Goal: Task Accomplishment & Management: Complete application form

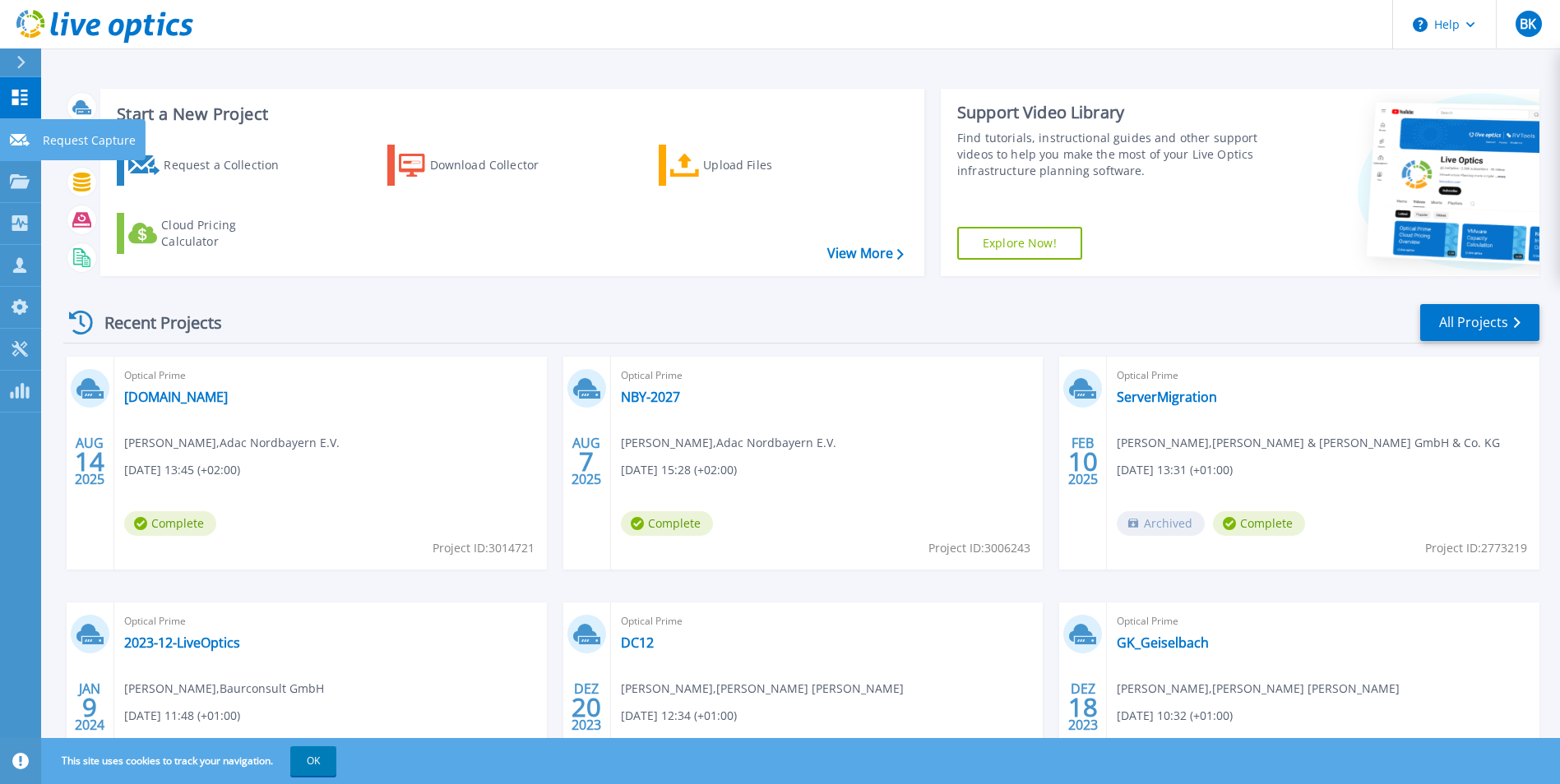
click at [20, 139] on icon at bounding box center [20, 141] width 20 height 13
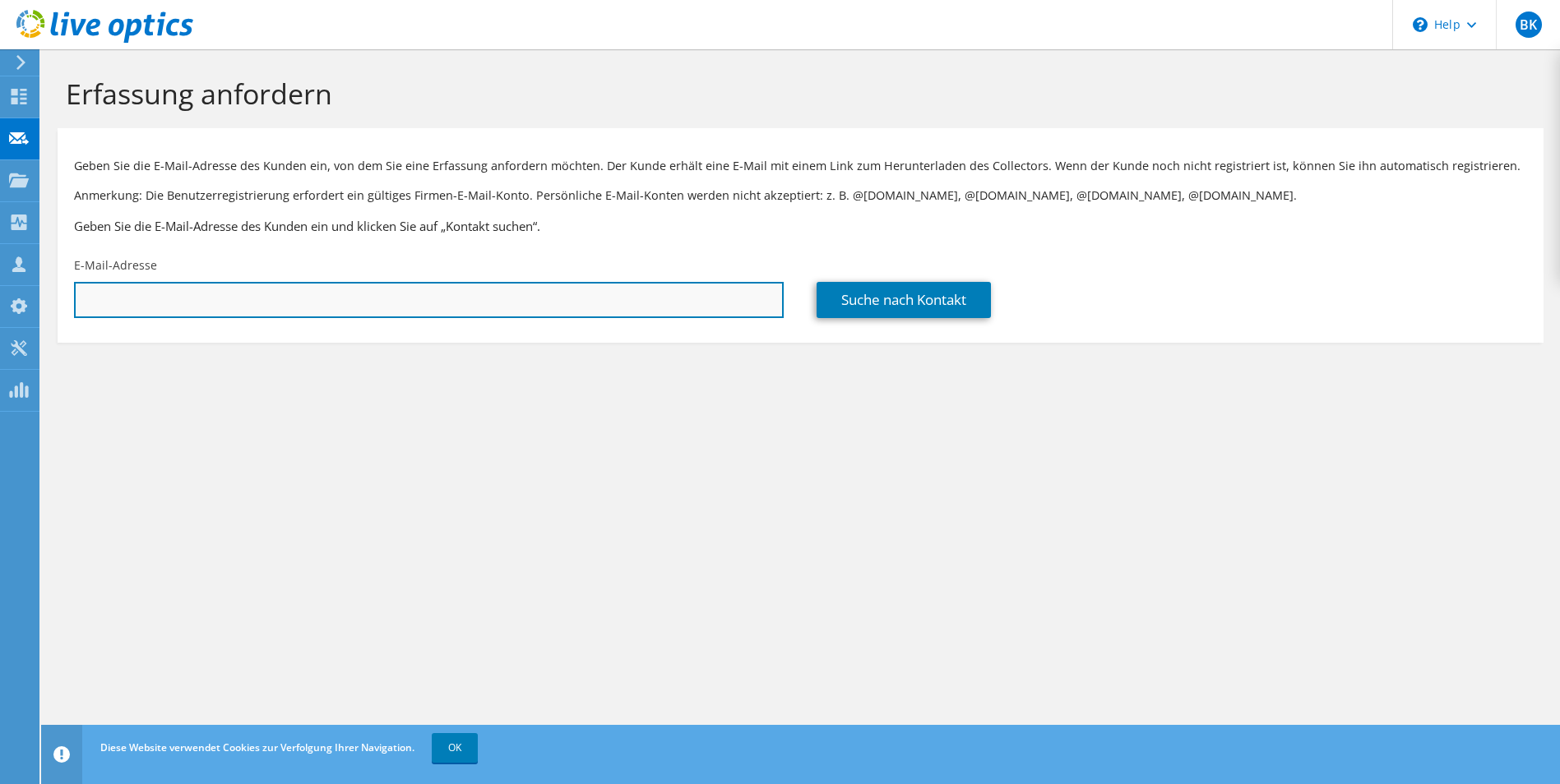
click at [146, 298] on input "text" at bounding box center [429, 300] width 709 height 36
click at [106, 293] on input "a" at bounding box center [429, 300] width 709 height 36
type input "ah@delife.eu"
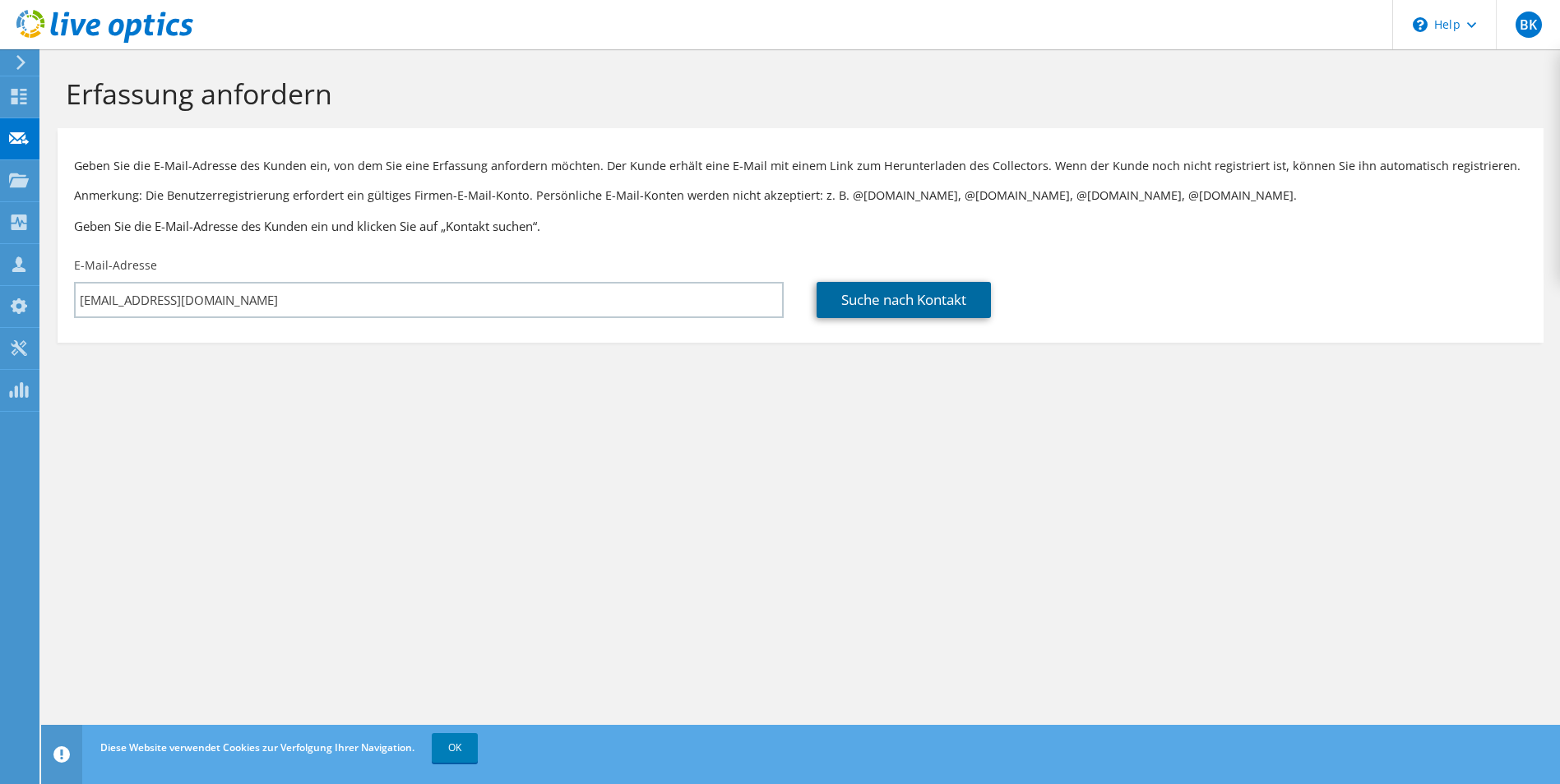
click at [914, 303] on link "Suche nach Kontakt" at bounding box center [903, 300] width 174 height 36
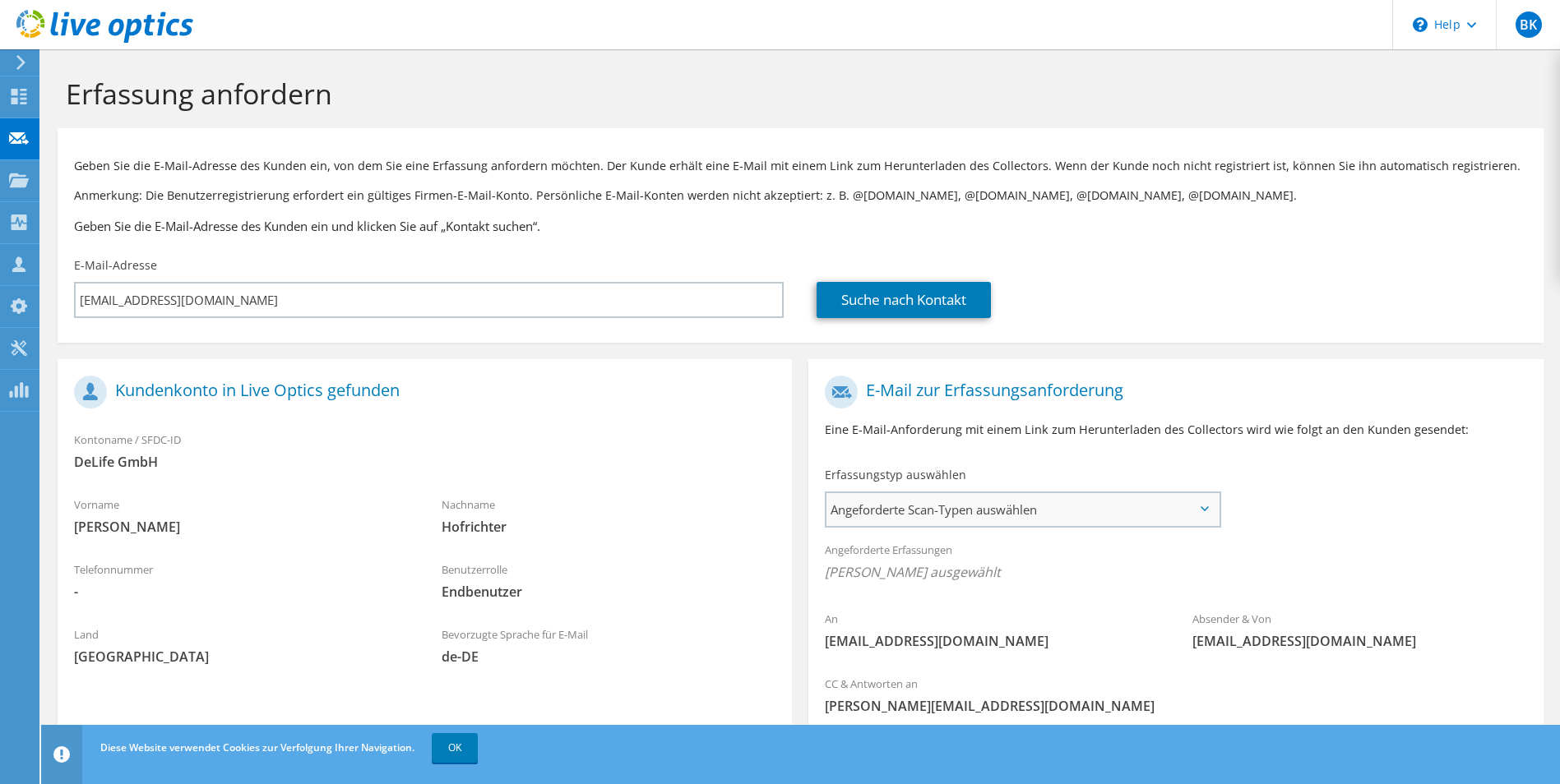
click at [1099, 503] on span "Angeforderte Scan-Typen auswählen" at bounding box center [1022, 510] width 392 height 32
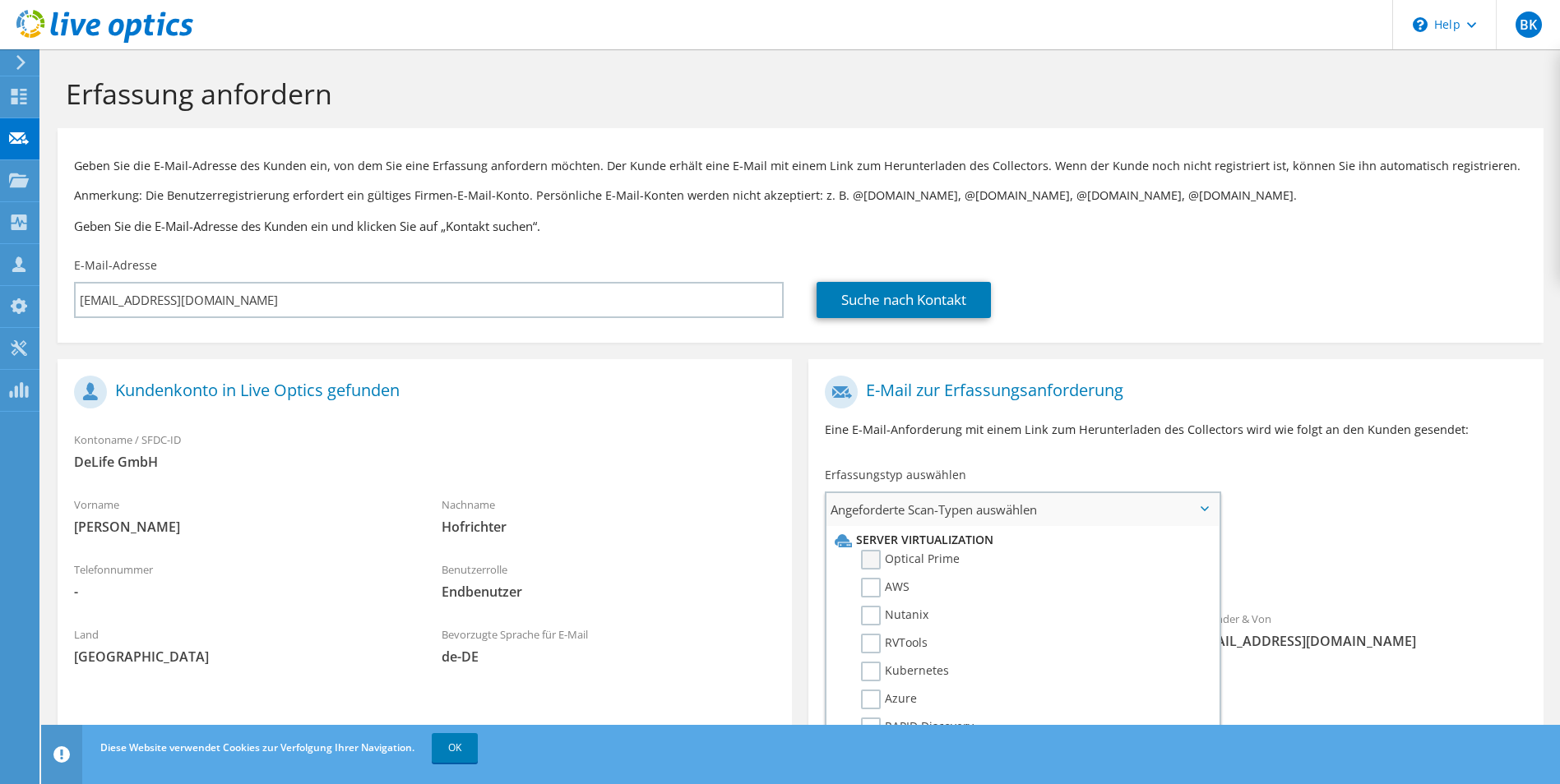
click at [917, 554] on label "Optical Prime" at bounding box center [909, 560] width 98 height 20
click at [0, 0] on input "Optical Prime" at bounding box center [0, 0] width 0 height 0
click at [1338, 473] on div "An ah@delife.eu Absender & Von liveoptics@liveoptics.com" at bounding box center [1176, 519] width 734 height 304
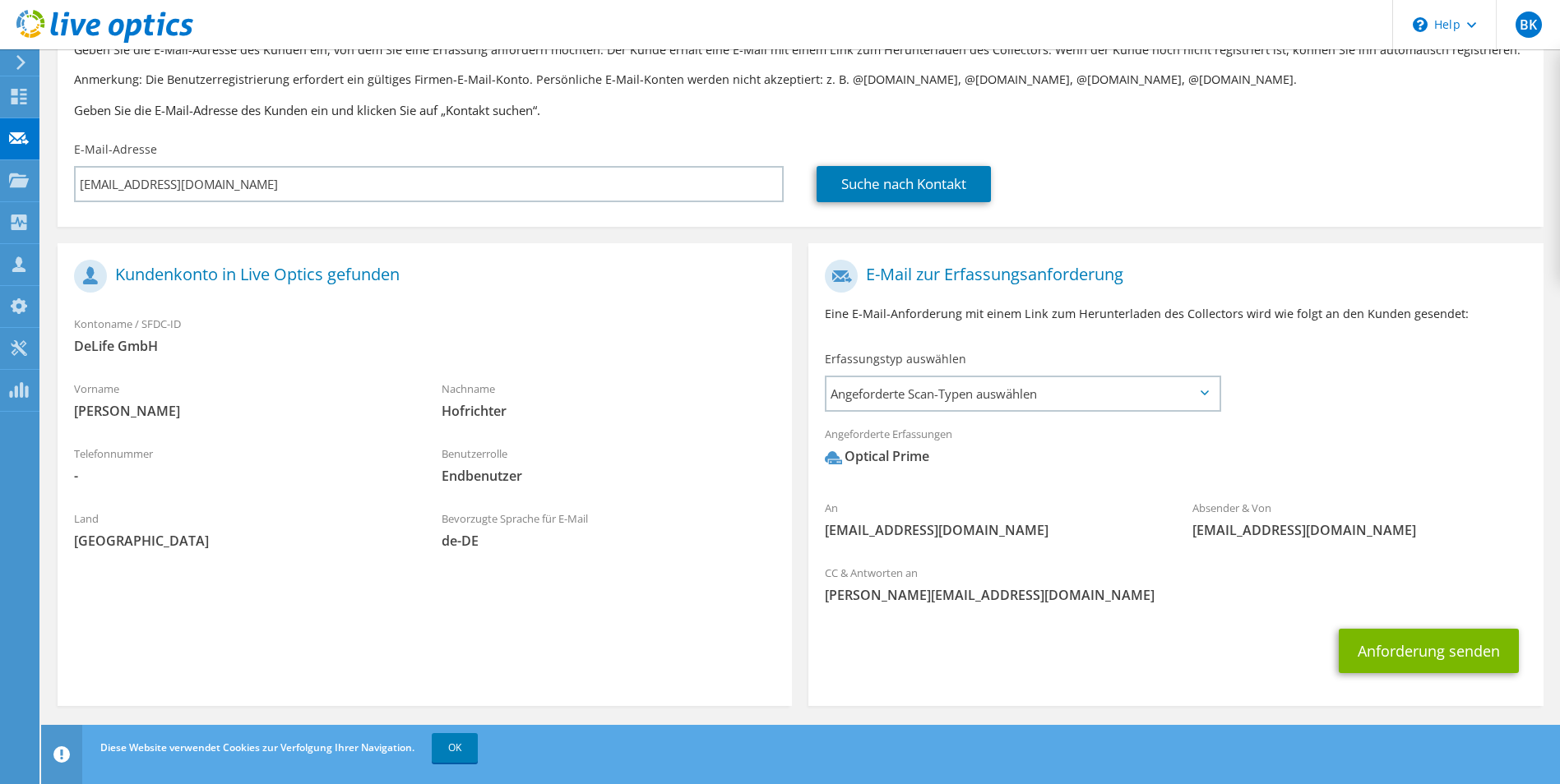
scroll to position [120, 0]
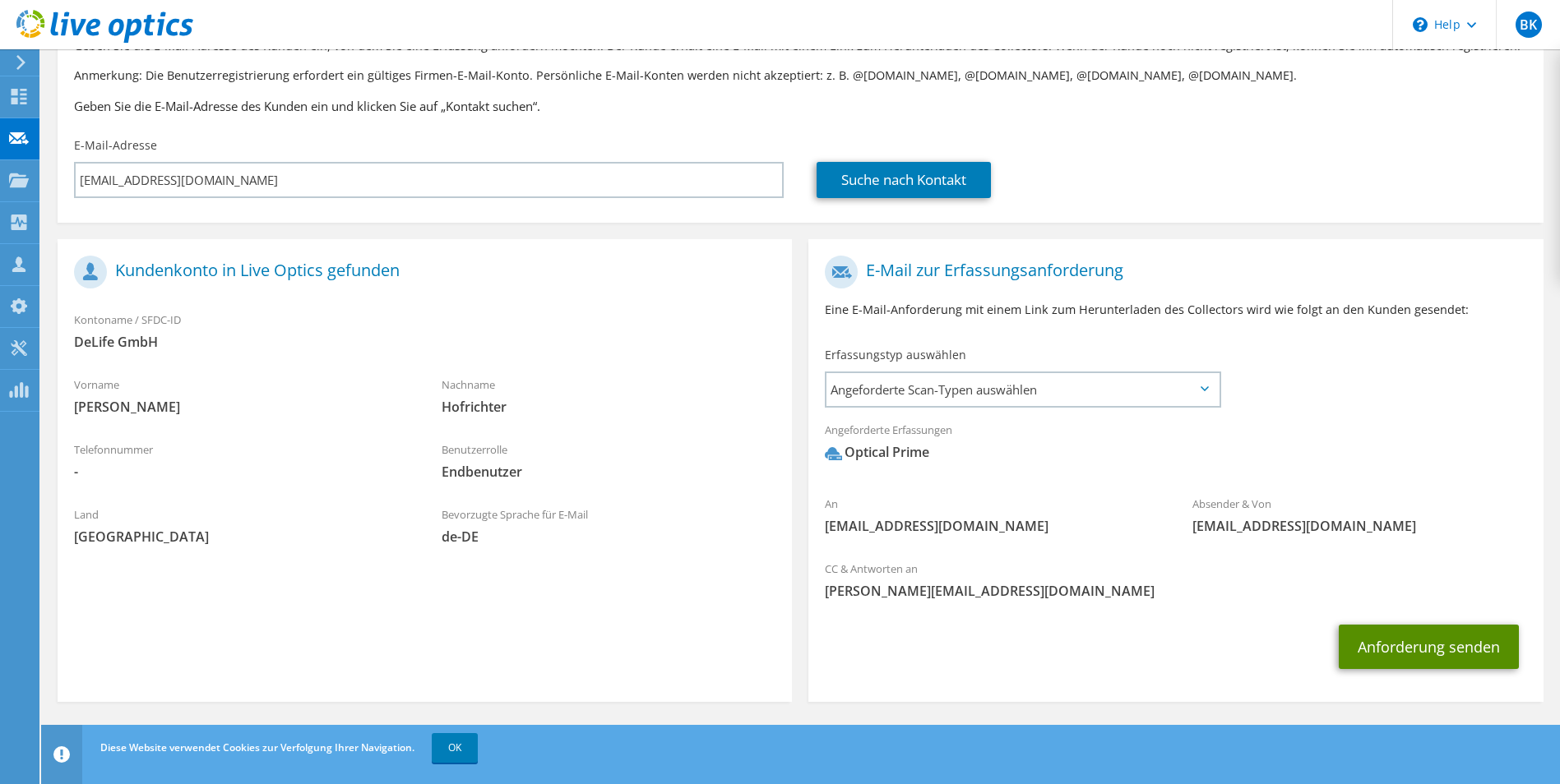
click at [1439, 649] on button "Anforderung senden" at bounding box center [1429, 647] width 180 height 44
